Goal: Find specific page/section: Find specific page/section

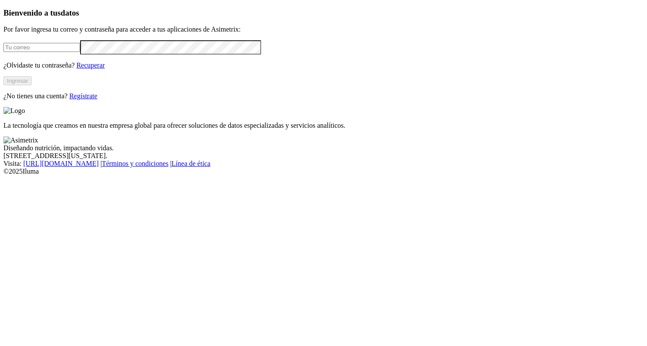
type input "[EMAIL_ADDRESS][DOMAIN_NAME]"
click at [32, 85] on button "Ingresar" at bounding box center [17, 80] width 28 height 9
